Goal: Information Seeking & Learning: Learn about a topic

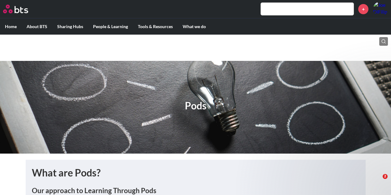
scroll to position [1145, 0]
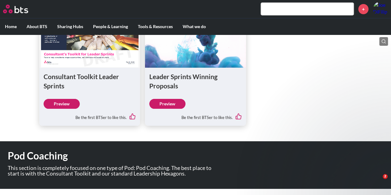
click at [287, 12] on input "text" at bounding box center [307, 9] width 93 height 12
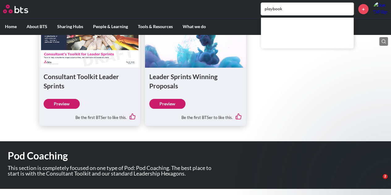
type input "playbook"
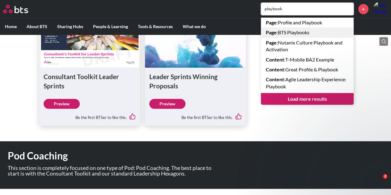
click at [291, 35] on link "Page : BTS Playbooks" at bounding box center [307, 33] width 93 height 10
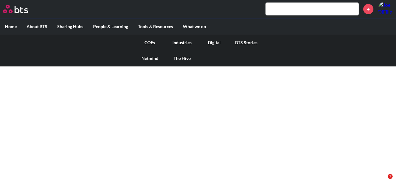
click at [145, 43] on link "COEs" at bounding box center [150, 43] width 32 height 16
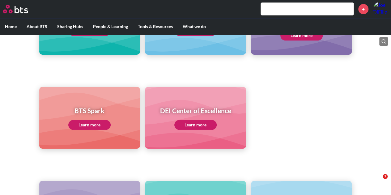
scroll to position [186, 0]
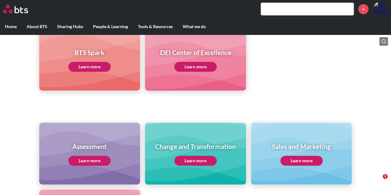
click at [84, 154] on div "Assessment Learn more" at bounding box center [89, 154] width 42 height 24
click at [83, 159] on link "Learn more" at bounding box center [89, 161] width 42 height 10
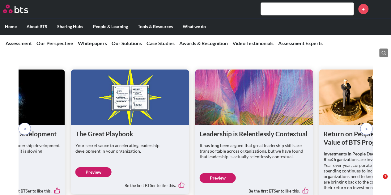
scroll to position [928, 0]
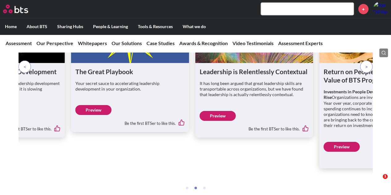
click at [86, 105] on link "Preview" at bounding box center [94, 110] width 36 height 10
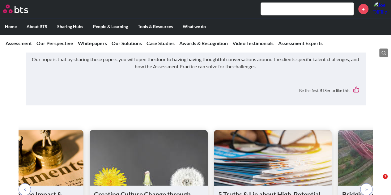
scroll to position [743, 0]
